Goal: Register for event/course

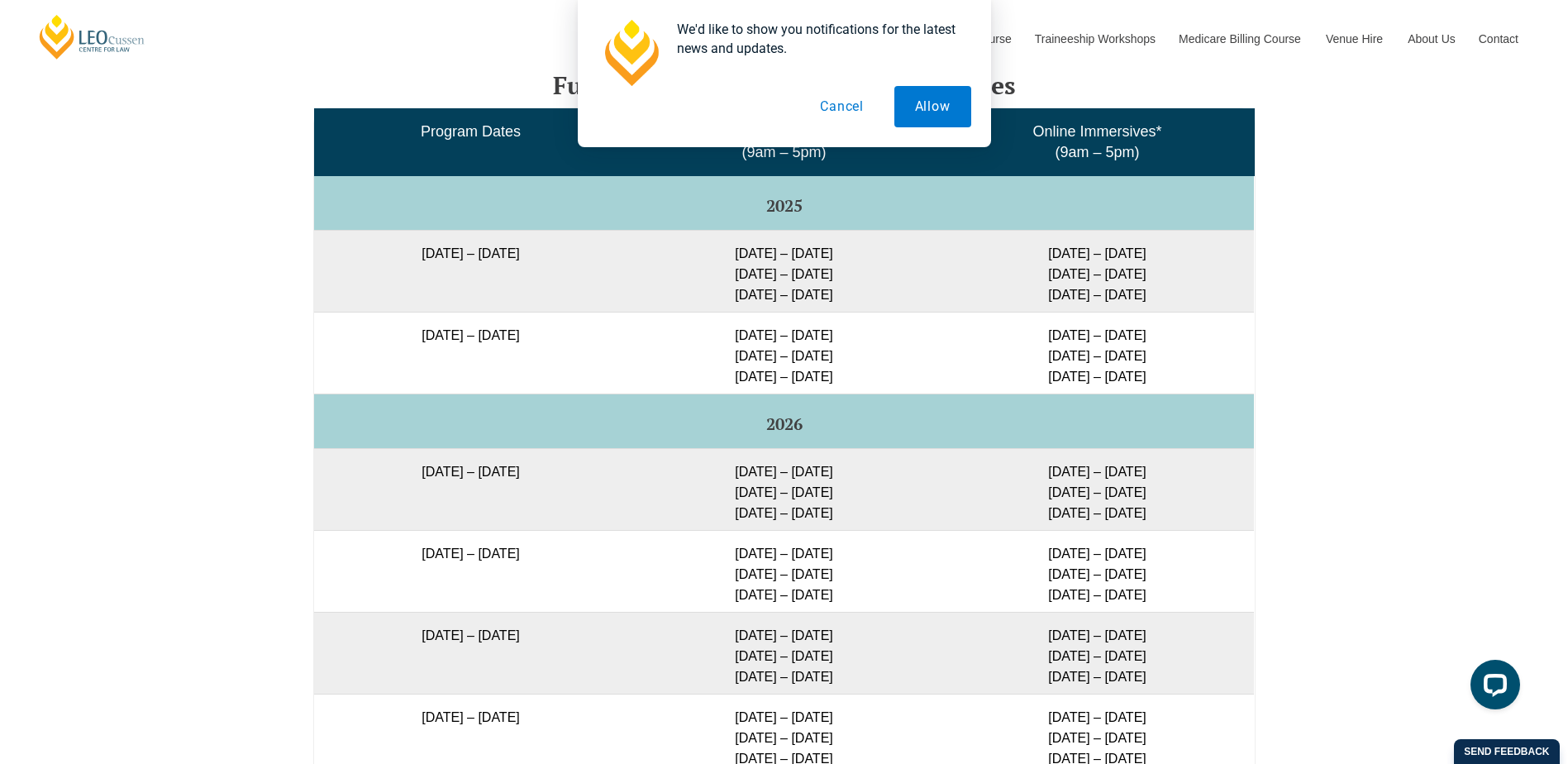
scroll to position [2733, 0]
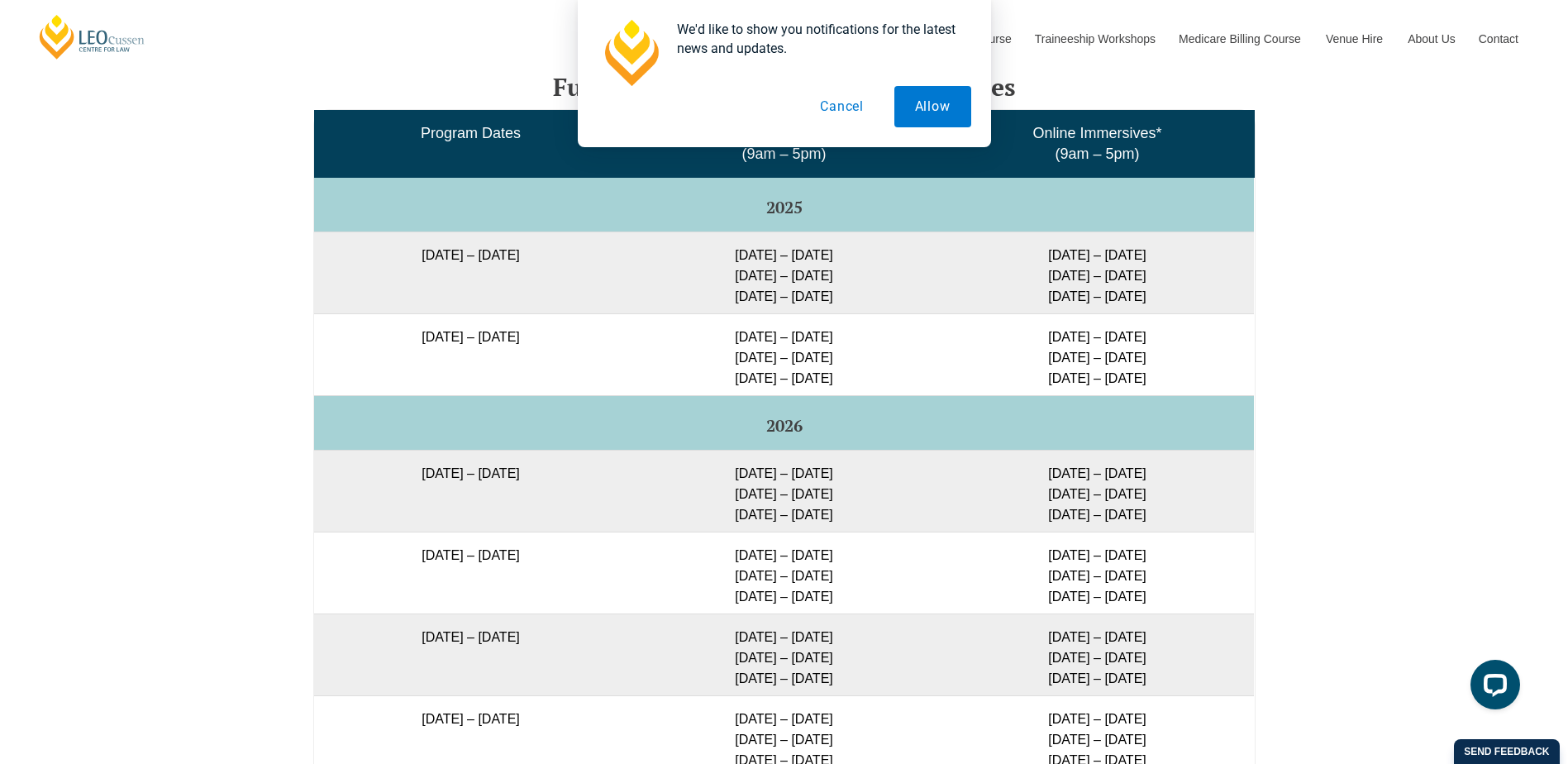
click at [836, 114] on button "Cancel" at bounding box center [841, 106] width 85 height 41
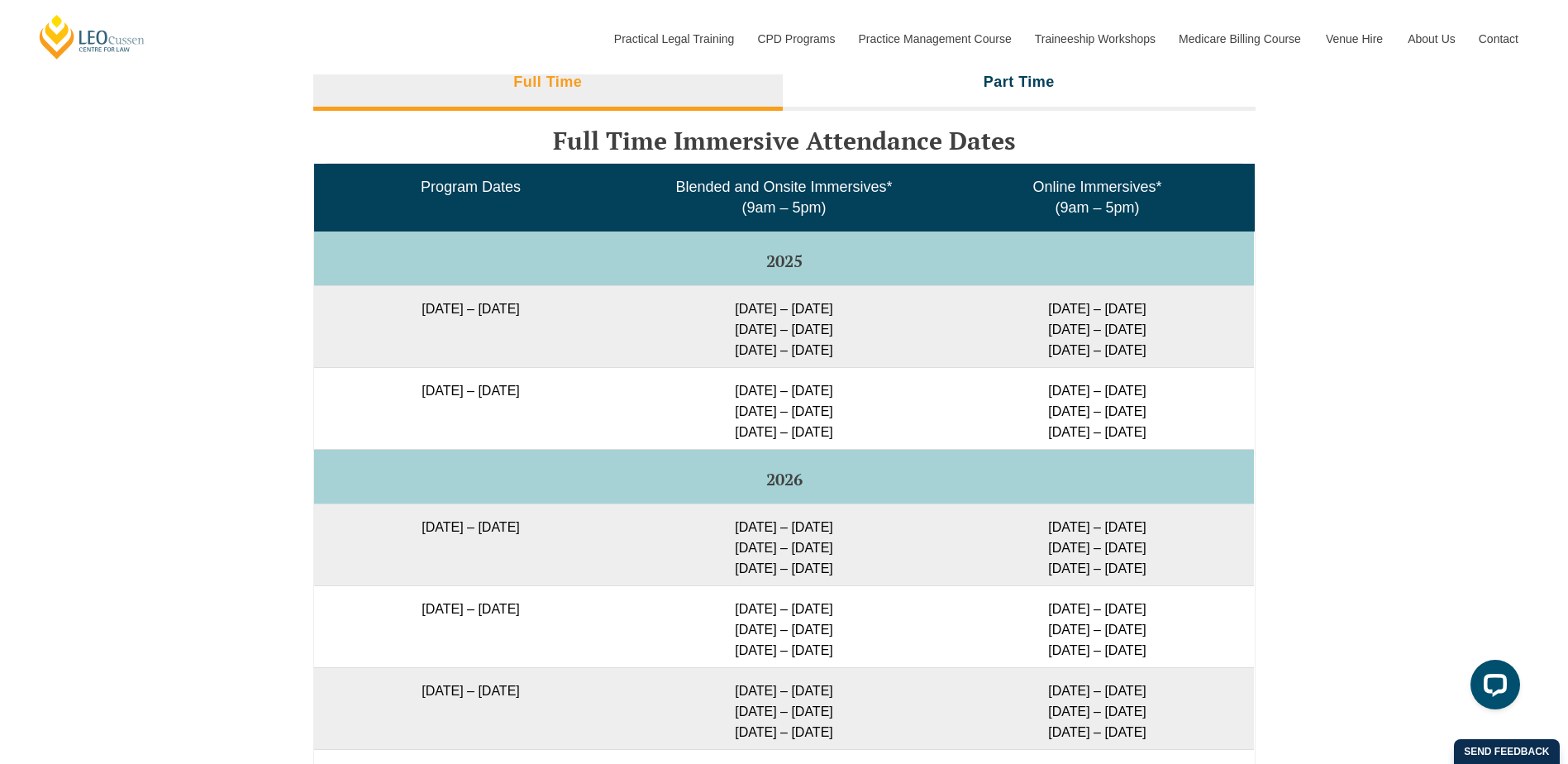
scroll to position [2651, 0]
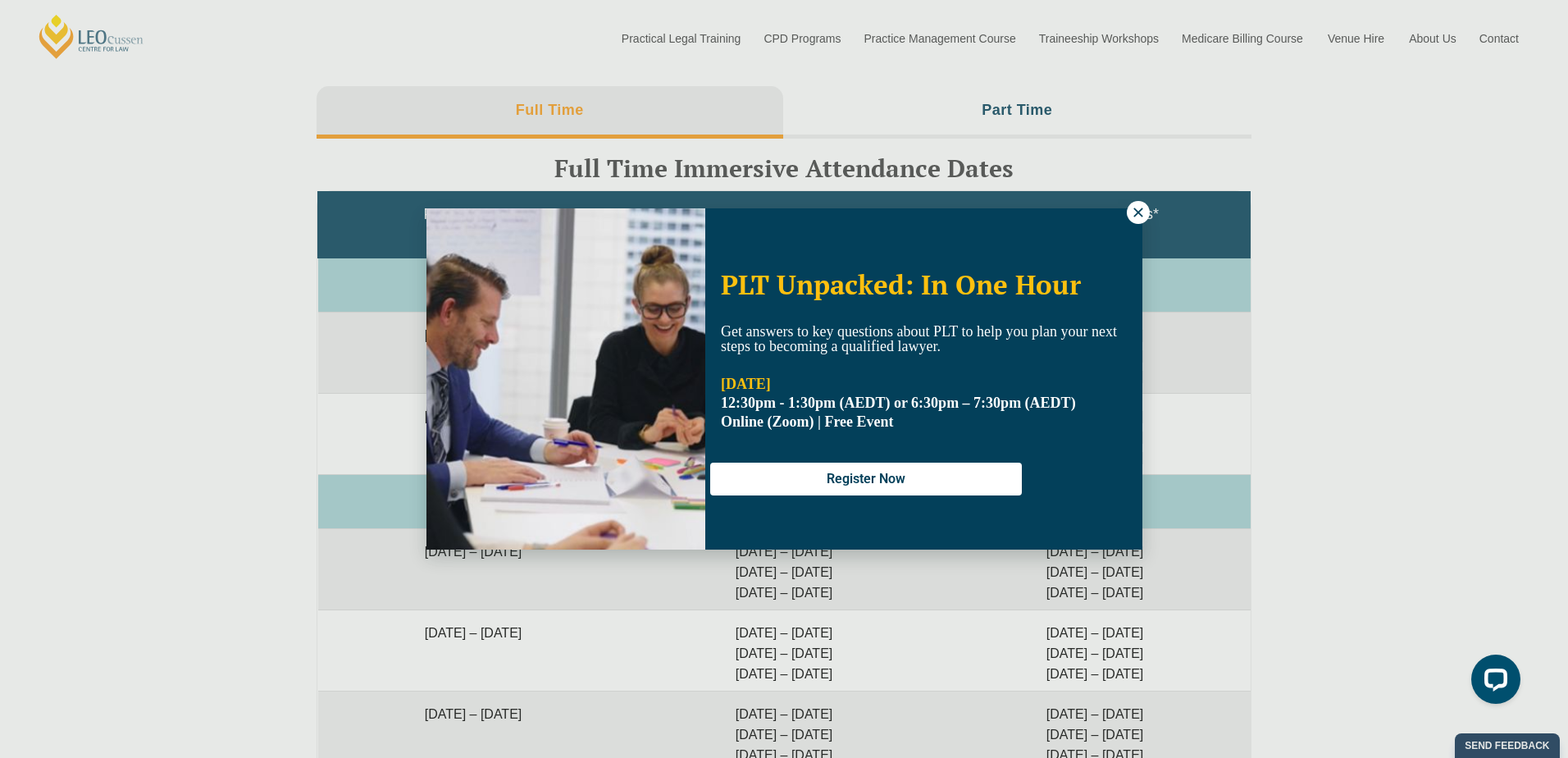
click at [1138, 210] on icon at bounding box center [1138, 213] width 15 height 15
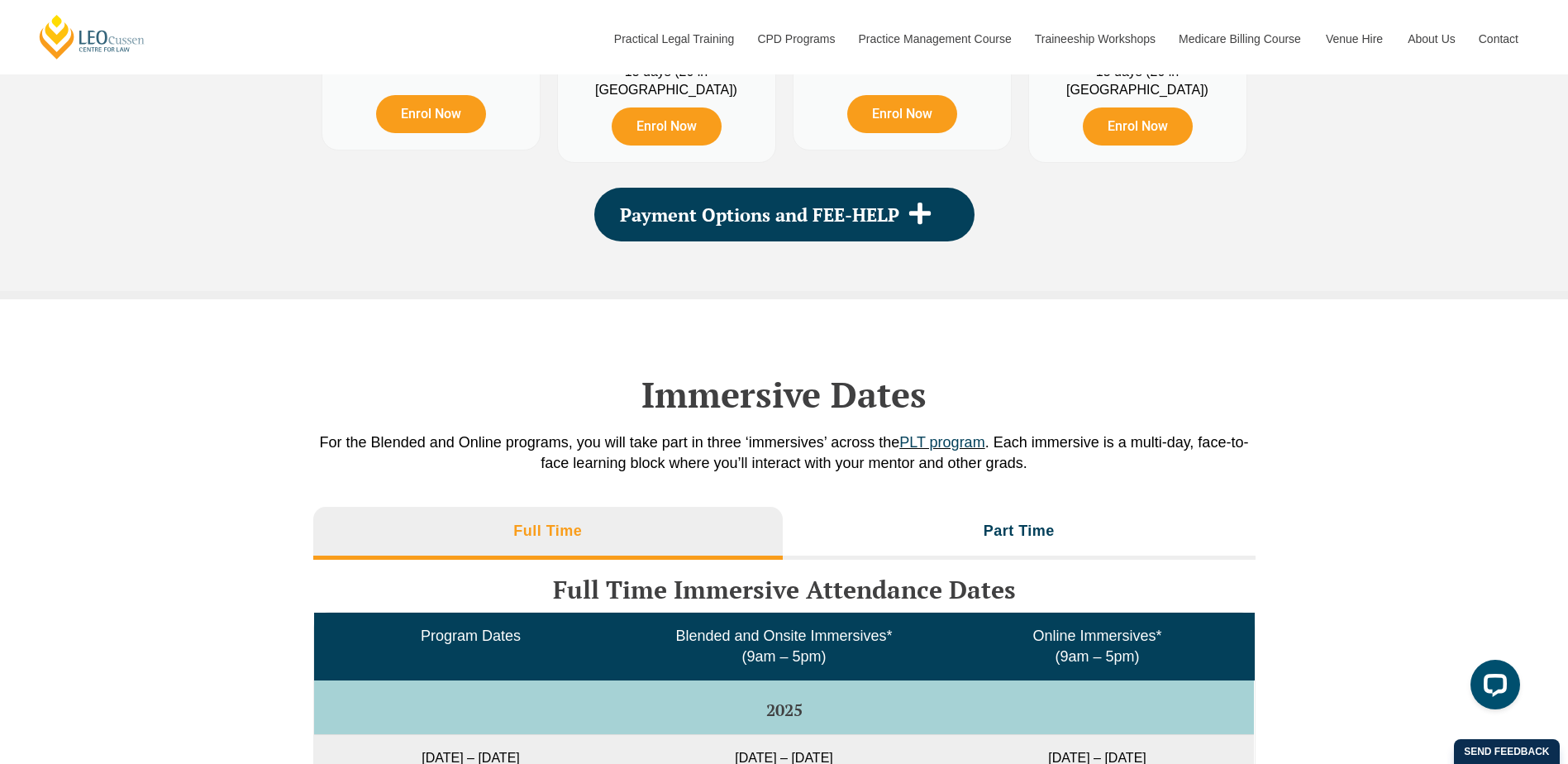
scroll to position [2320, 0]
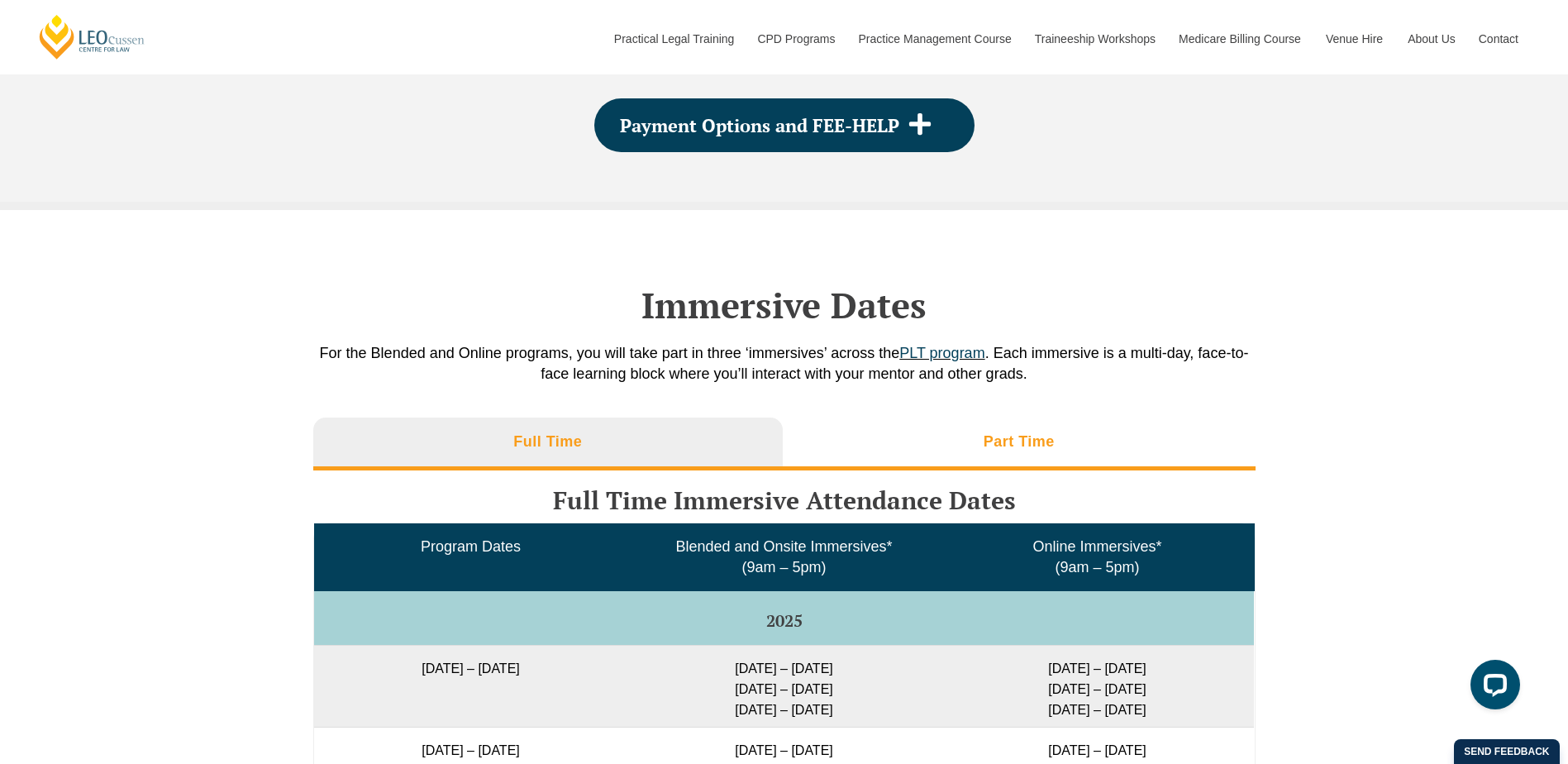
click at [1049, 444] on h3 "Part Time" at bounding box center [1019, 442] width 72 height 19
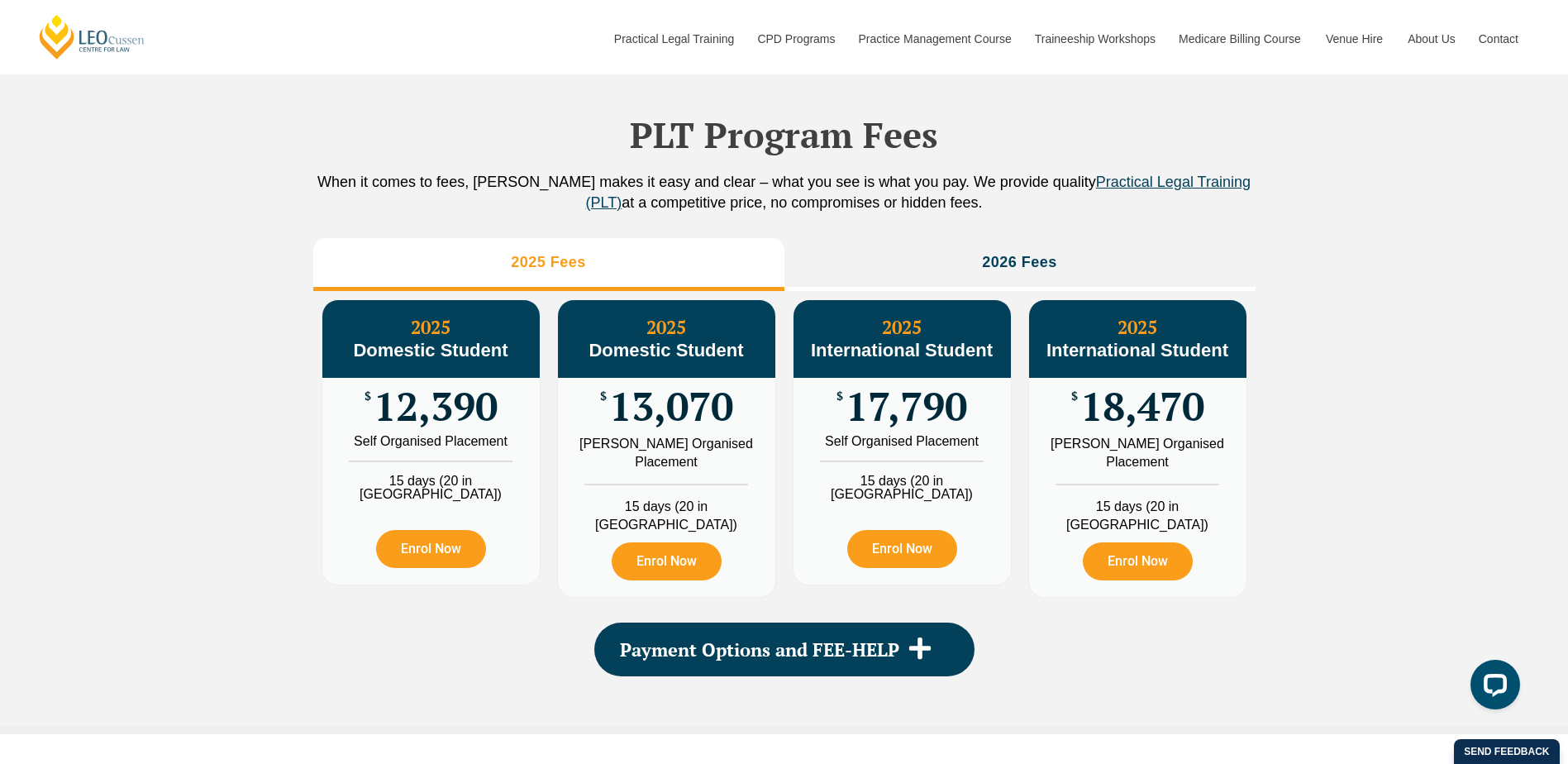
scroll to position [1824, 0]
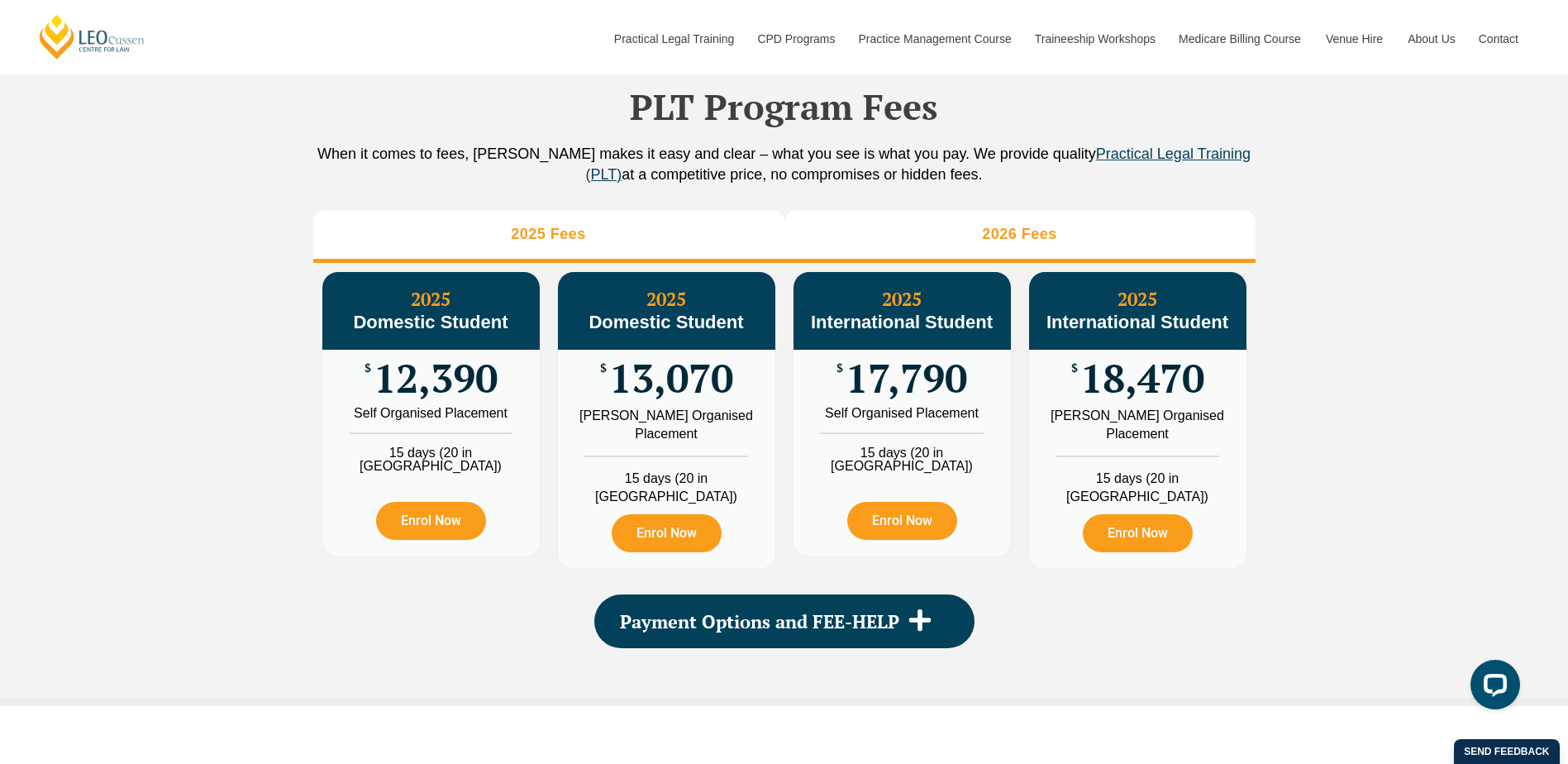
click at [983, 244] on h3 "2026 Fees" at bounding box center [1019, 235] width 75 height 19
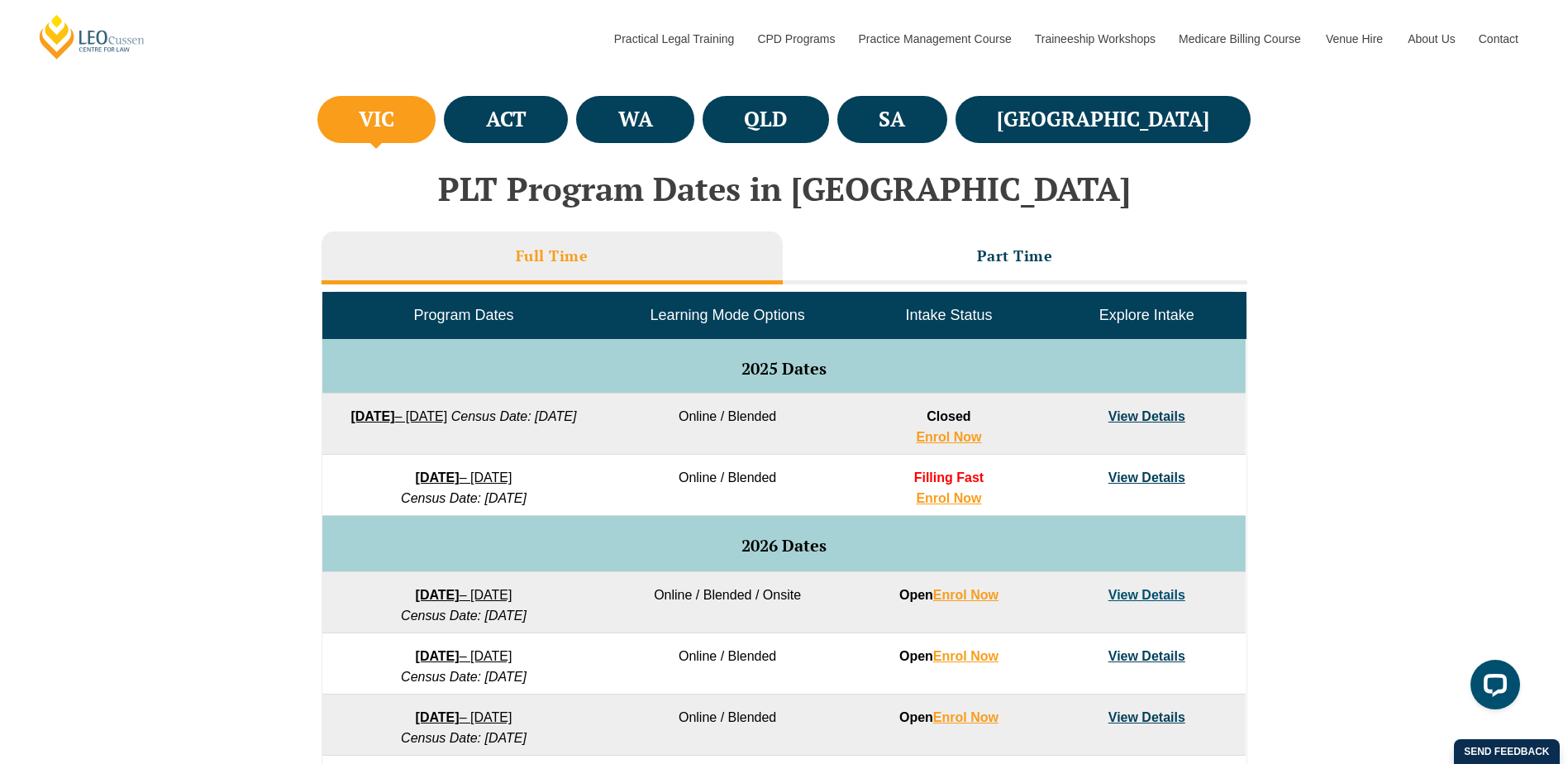
scroll to position [585, 0]
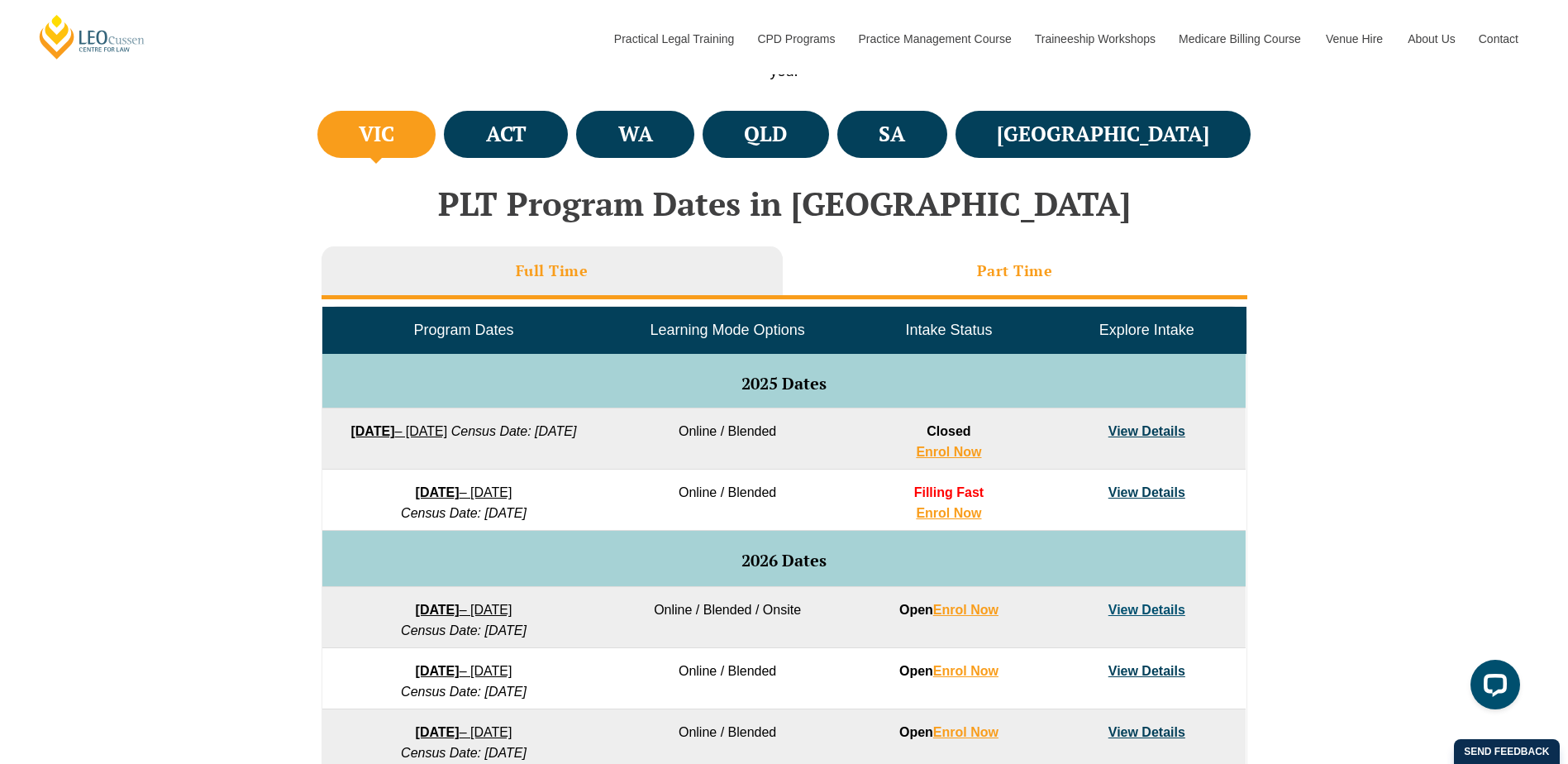
click at [1001, 257] on li "Part Time" at bounding box center [1015, 272] width 464 height 52
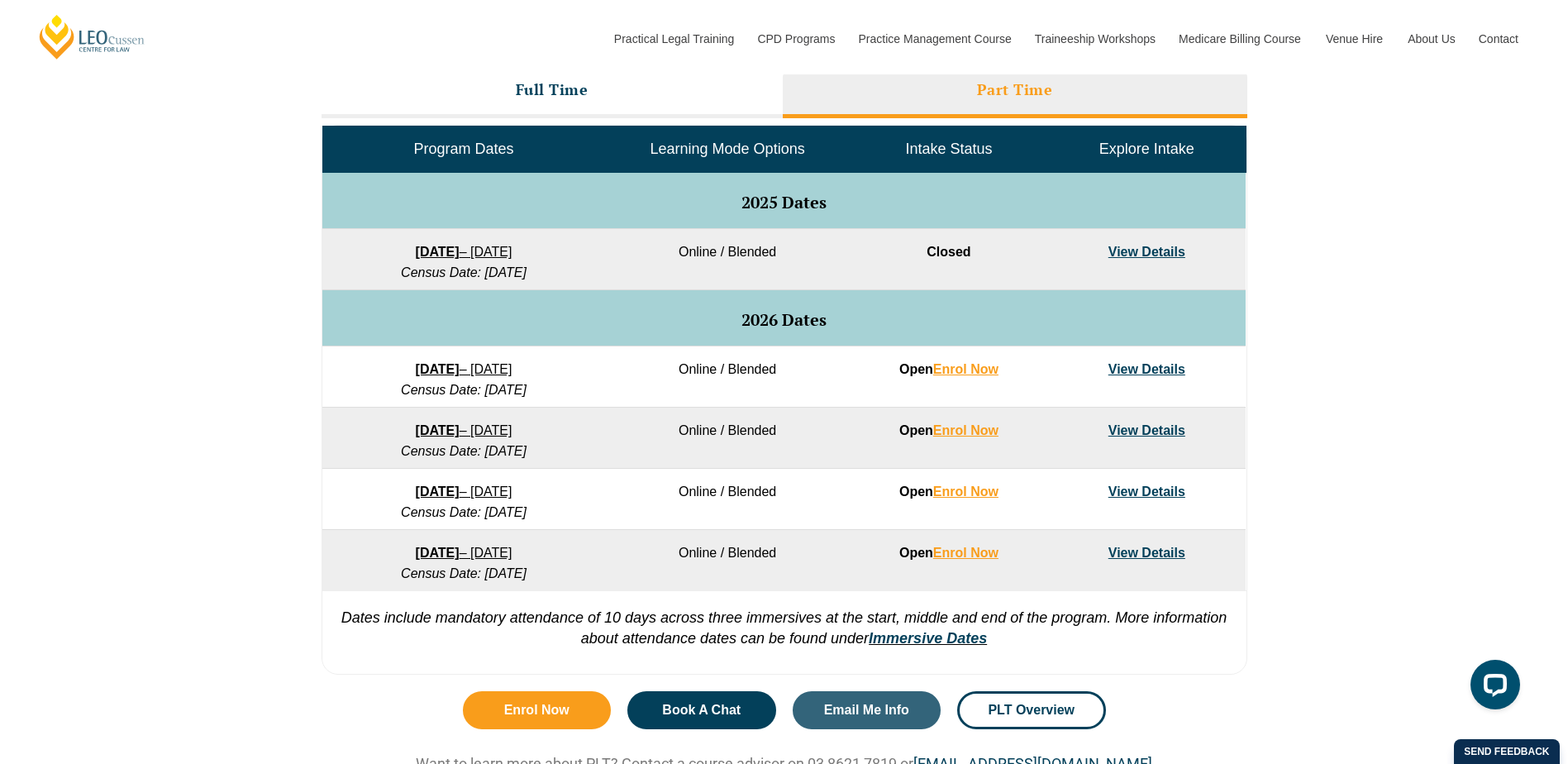
scroll to position [833, 0]
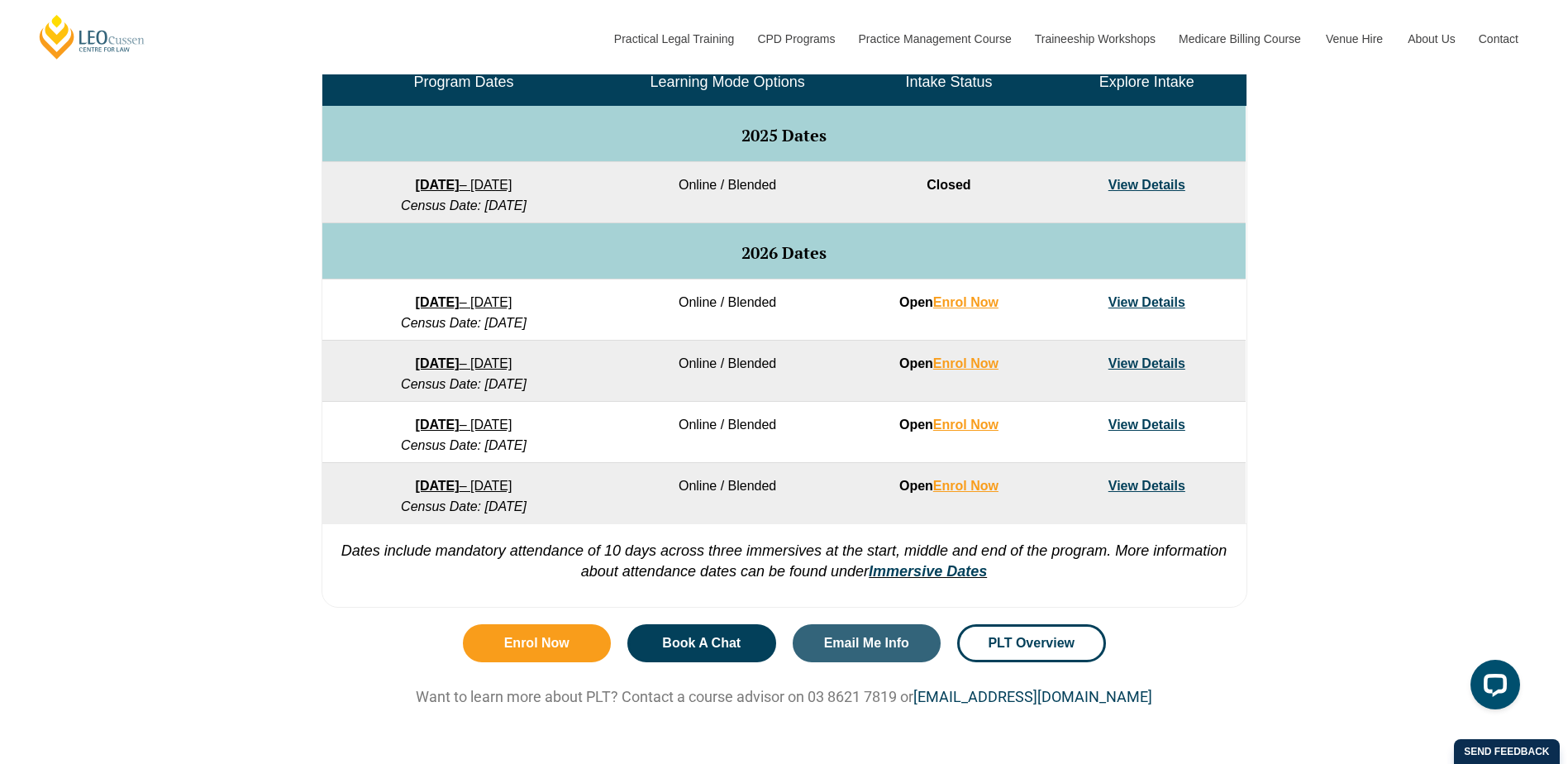
click at [1125, 300] on link "View Details" at bounding box center [1146, 301] width 77 height 14
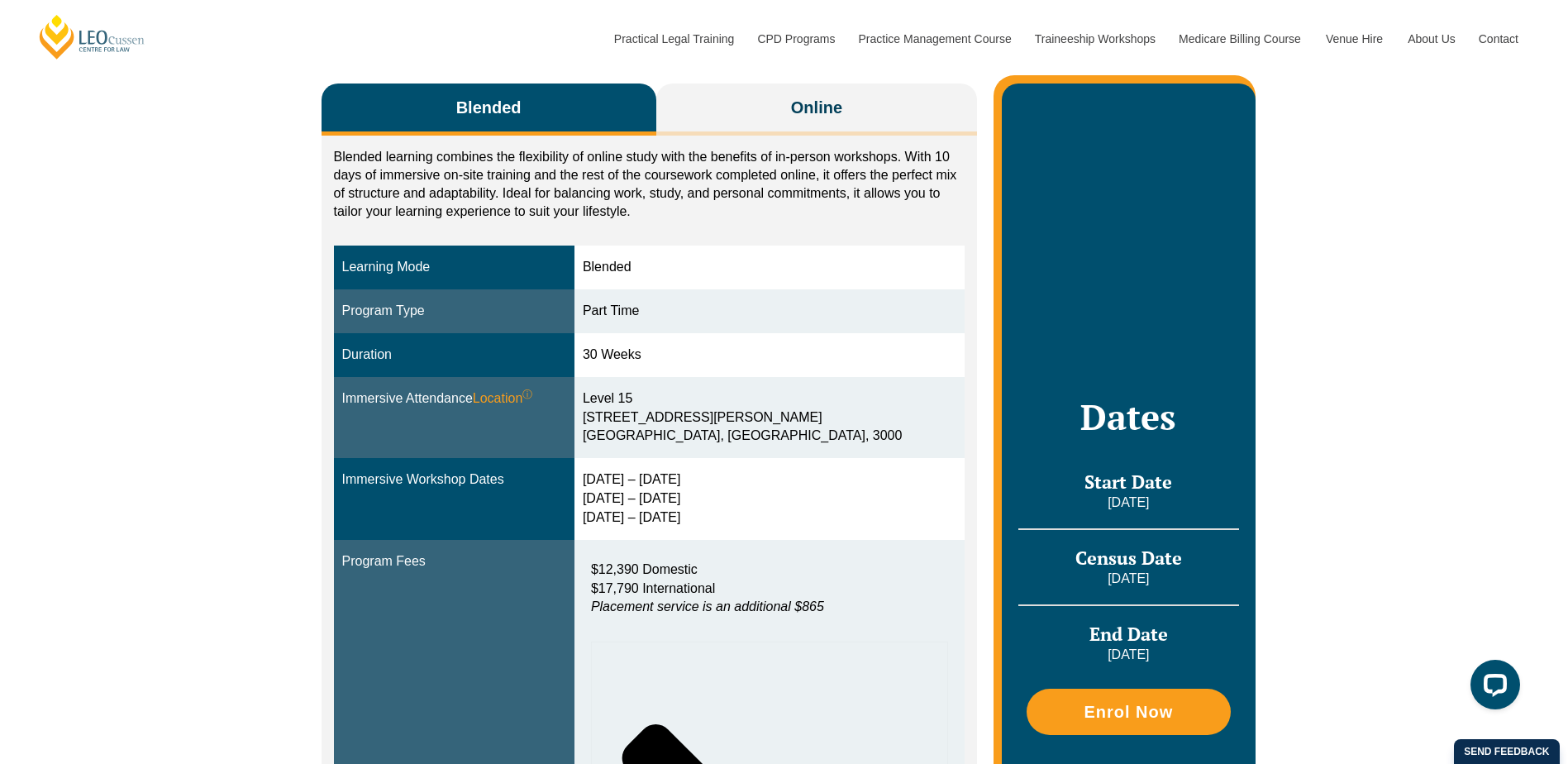
scroll to position [248, 0]
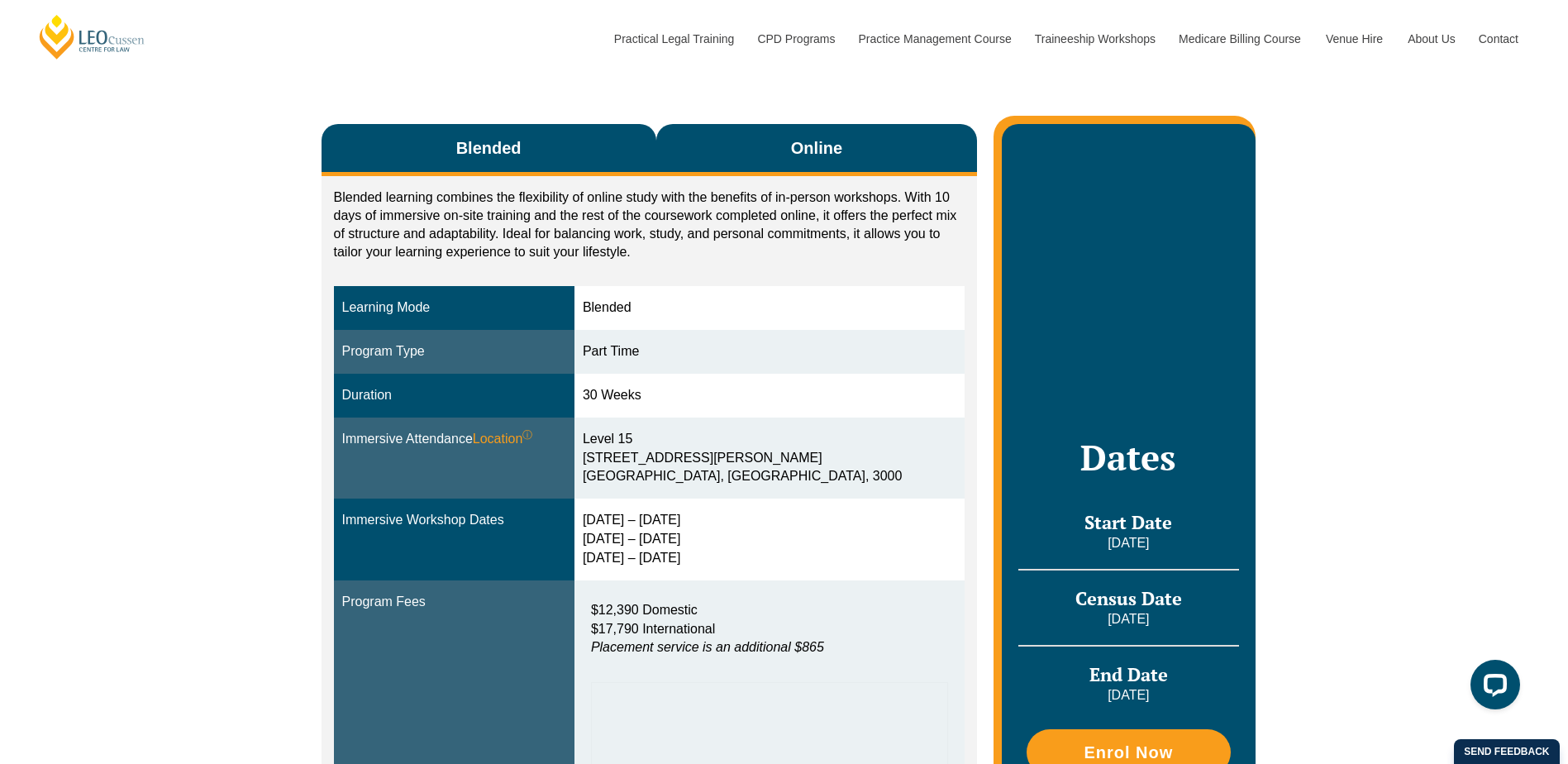
click at [789, 149] on button "Online" at bounding box center [816, 150] width 321 height 52
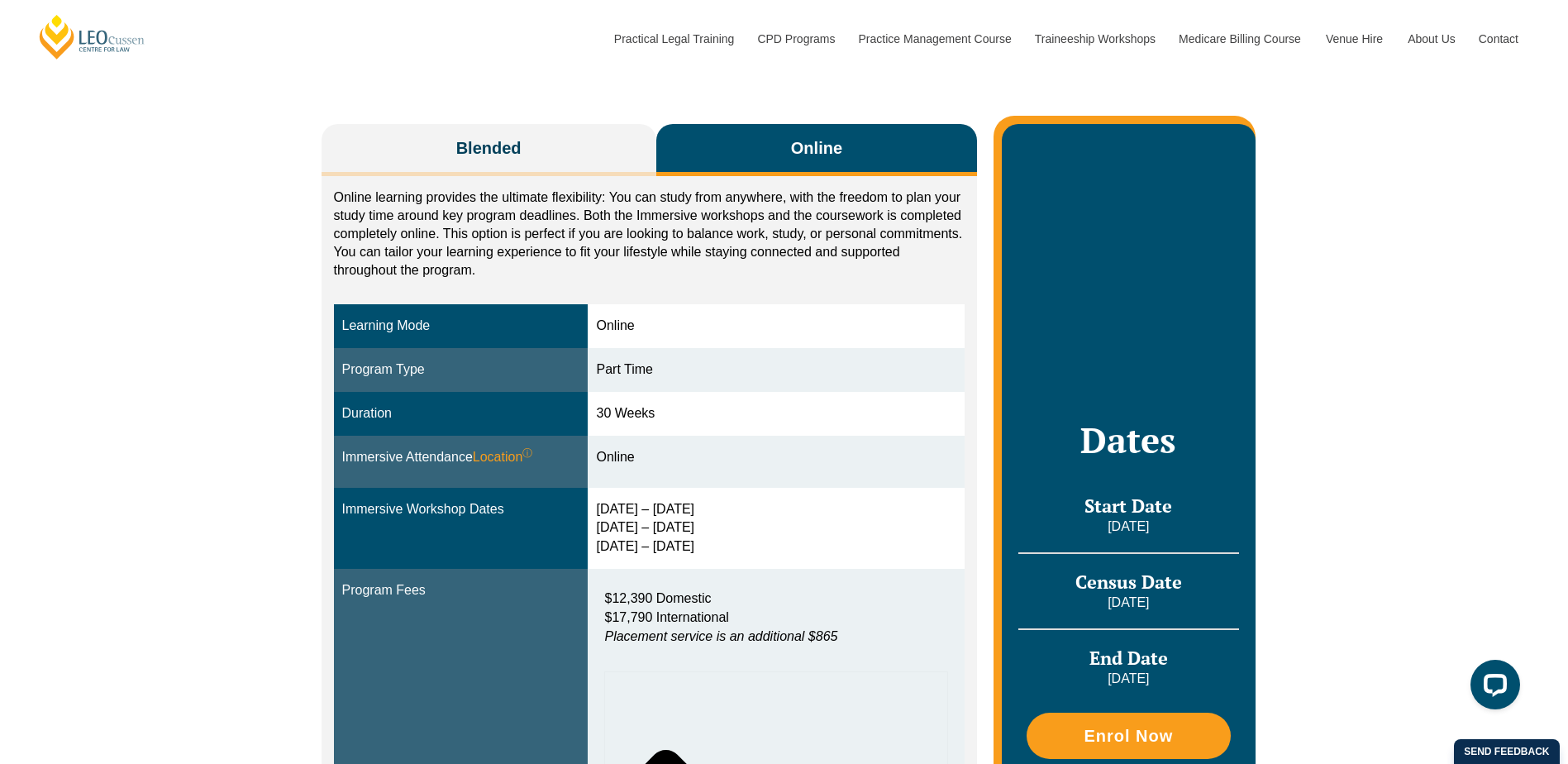
scroll to position [331, 0]
